Goal: Task Accomplishment & Management: Manage account settings

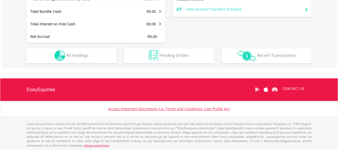
scroll to position [303, 0]
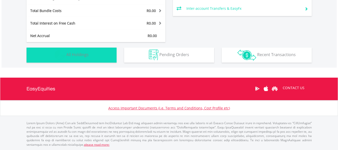
click at [97, 53] on button "Holdings All Holdings" at bounding box center [72, 55] width 90 height 15
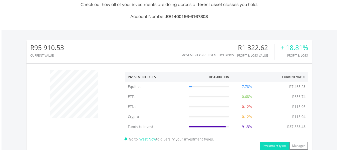
scroll to position [81, 0]
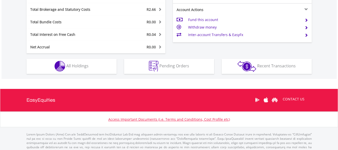
scroll to position [275, 0]
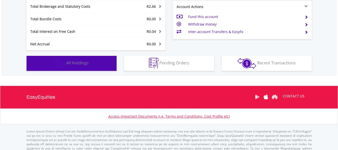
click at [74, 64] on span "All Holdings" at bounding box center [77, 63] width 22 height 6
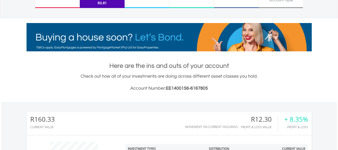
scroll to position [0, 0]
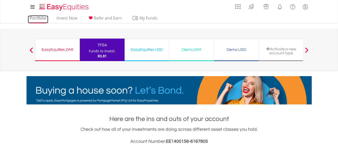
click at [40, 19] on link "Portfolio" at bounding box center [38, 20] width 21 height 8
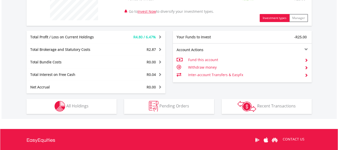
scroll to position [225, 0]
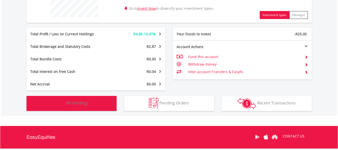
click at [91, 105] on button "Holdings All Holdings" at bounding box center [72, 103] width 90 height 15
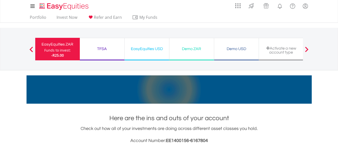
scroll to position [0, 0]
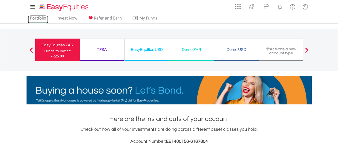
click at [33, 20] on link "Portfolio" at bounding box center [38, 20] width 21 height 8
